Goal: Navigation & Orientation: Find specific page/section

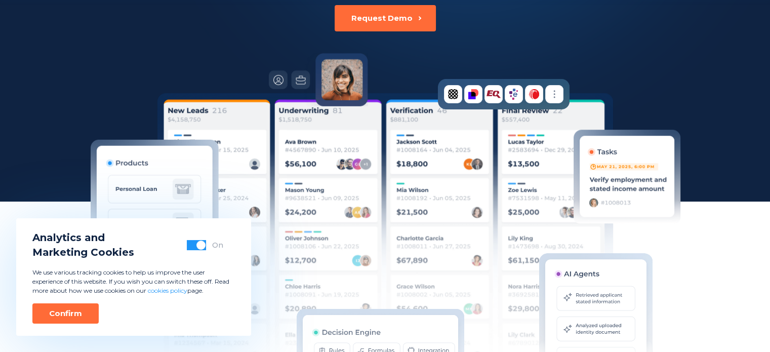
scroll to position [209, 0]
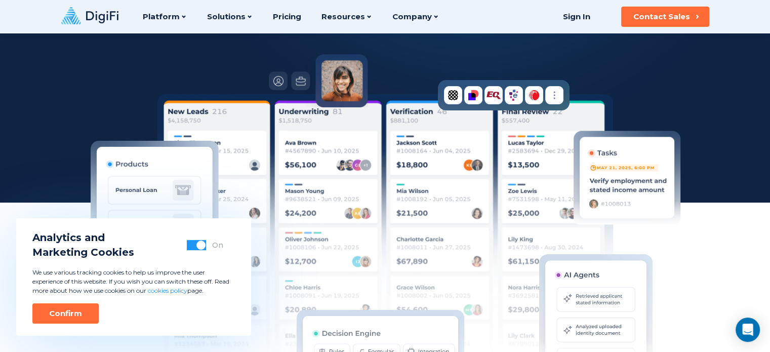
click at [57, 303] on div "Analytics and Marketing Cookies On We use various tracking cookies to help us i…" at bounding box center [133, 277] width 235 height 118
click at [75, 318] on div "Confirm" at bounding box center [65, 313] width 33 height 10
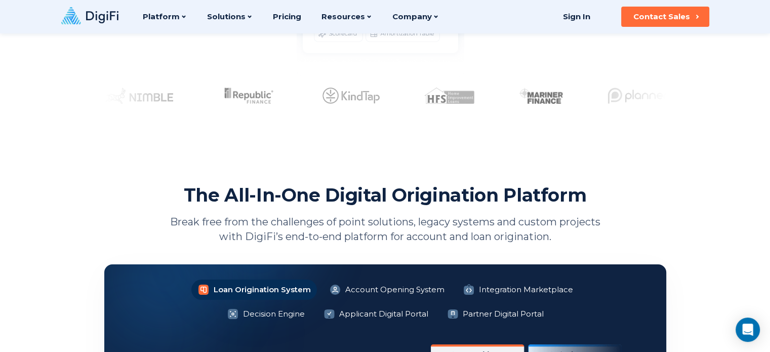
scroll to position [0, 0]
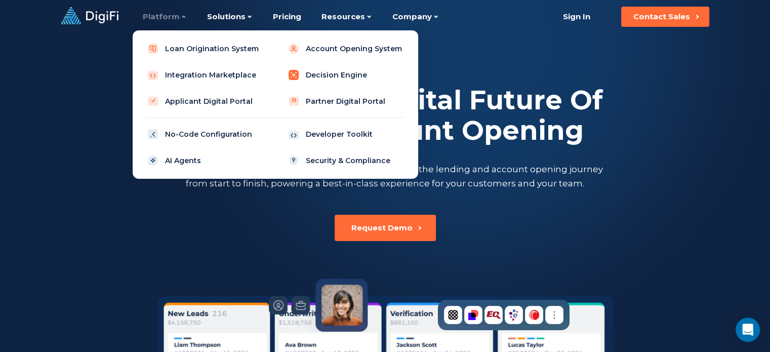
click at [299, 82] on link "Decision Engine" at bounding box center [346, 75] width 129 height 20
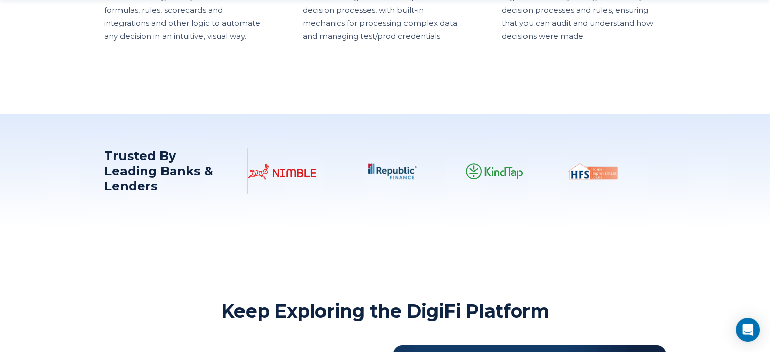
scroll to position [1243, 0]
